Goal: Find specific page/section: Find specific page/section

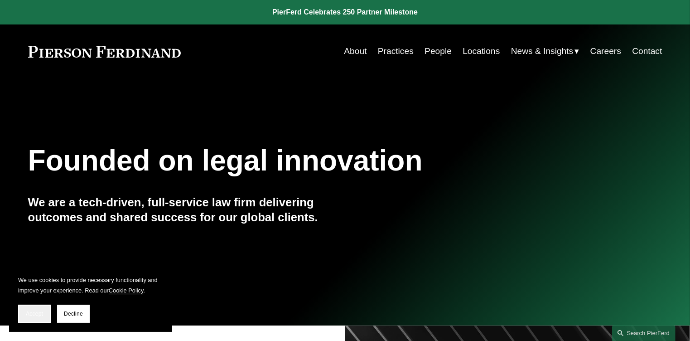
click at [32, 318] on button "Accept" at bounding box center [34, 313] width 33 height 18
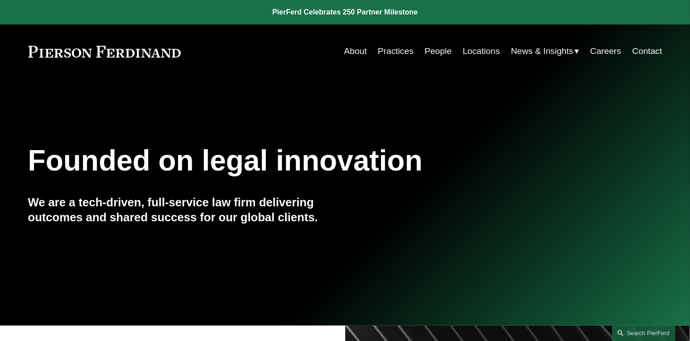
click at [349, 50] on link "About" at bounding box center [355, 51] width 23 height 17
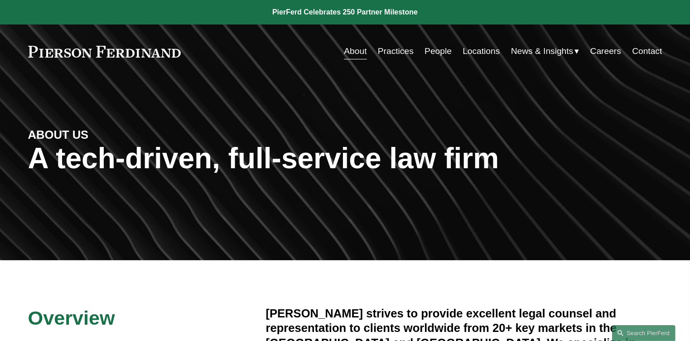
click at [404, 51] on link "Practices" at bounding box center [396, 51] width 36 height 17
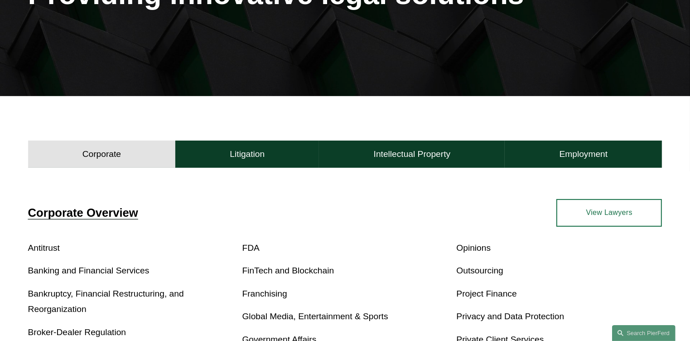
scroll to position [168, 0]
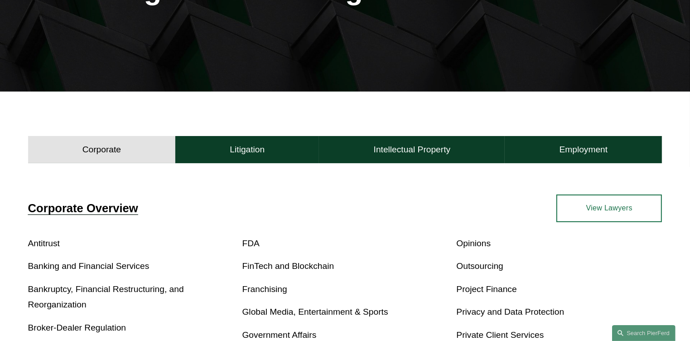
click at [614, 216] on link "View Lawyers" at bounding box center [609, 207] width 106 height 27
